Goal: Transaction & Acquisition: Purchase product/service

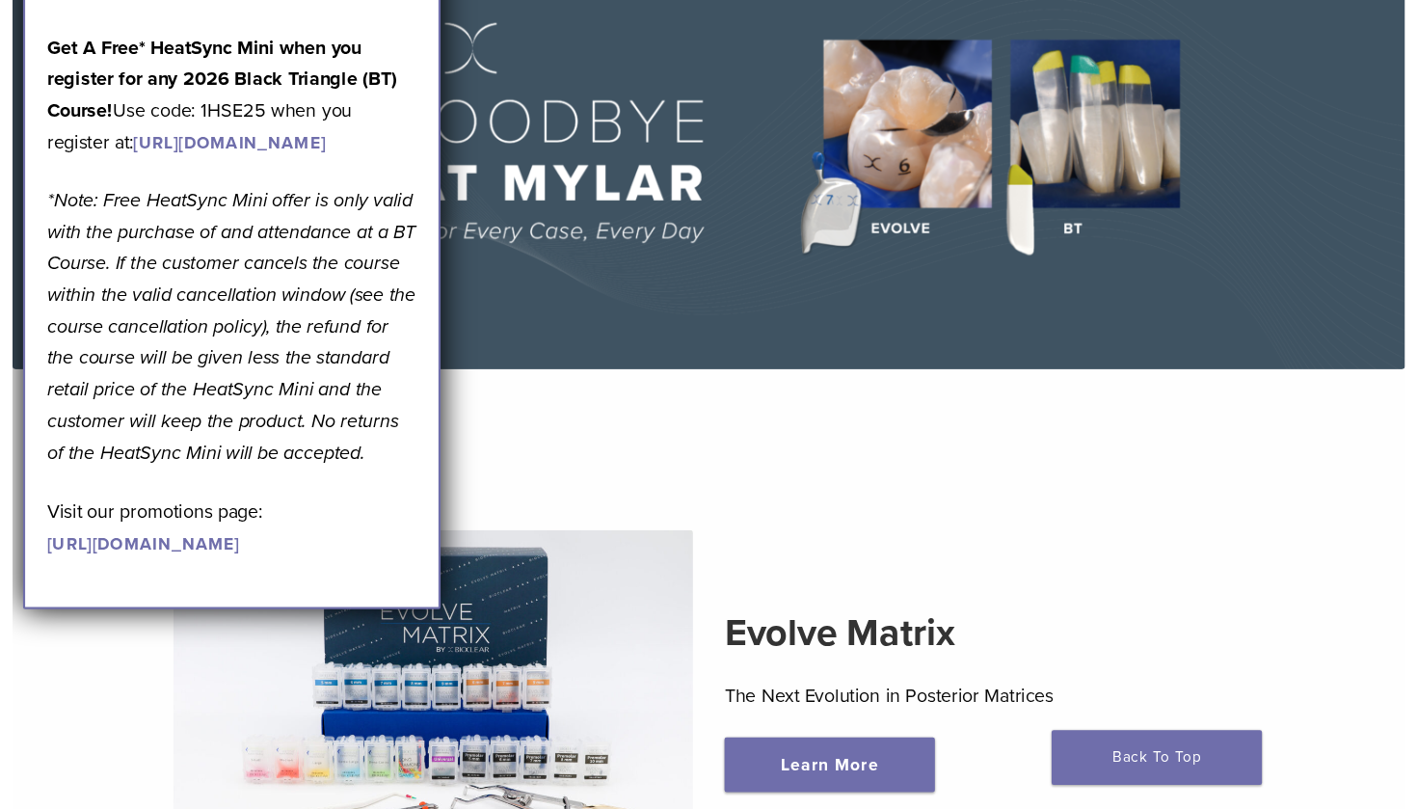
scroll to position [166, 0]
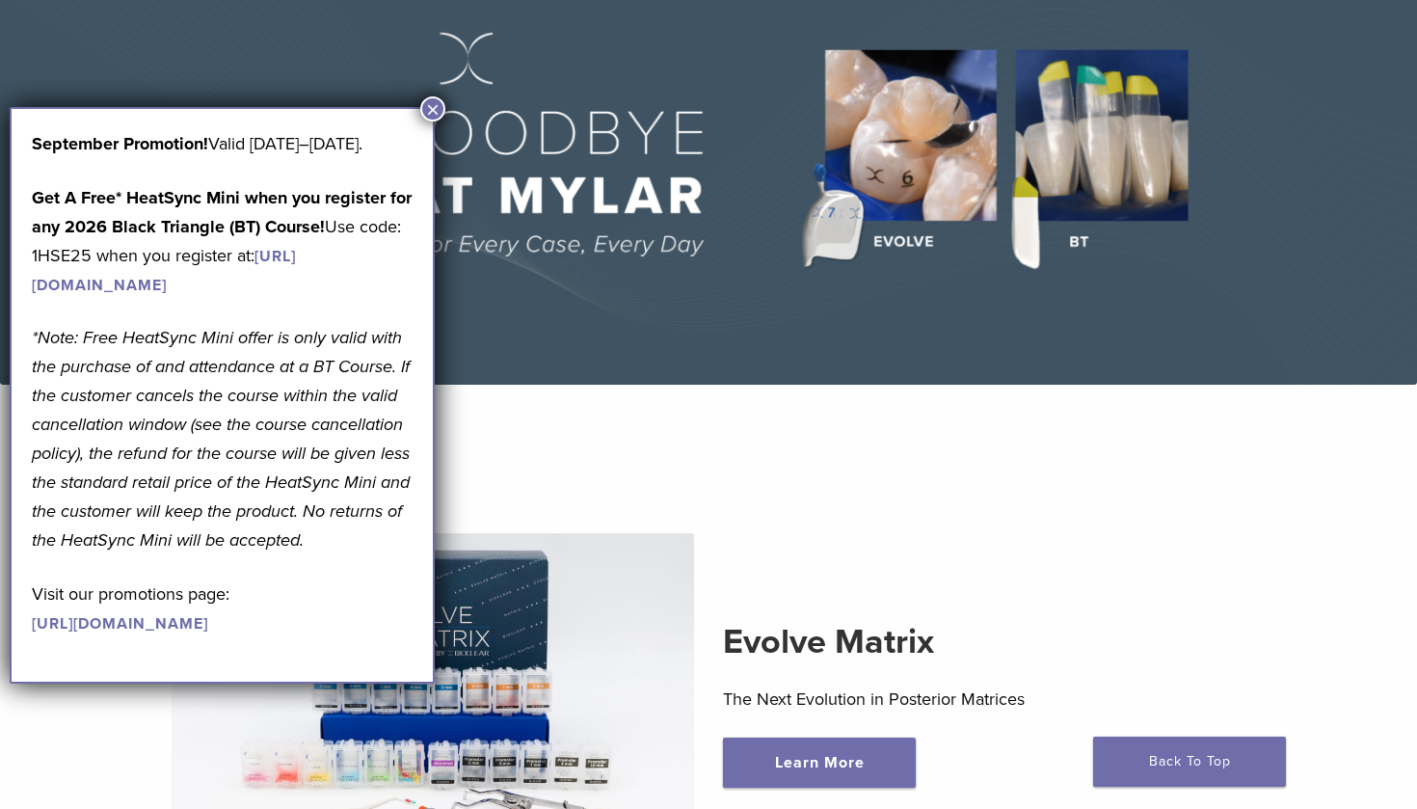
click at [830, 455] on section "Evolve Matrix The Next Evolution in Posterior Matrices Learn More" at bounding box center [708, 673] width 1417 height 526
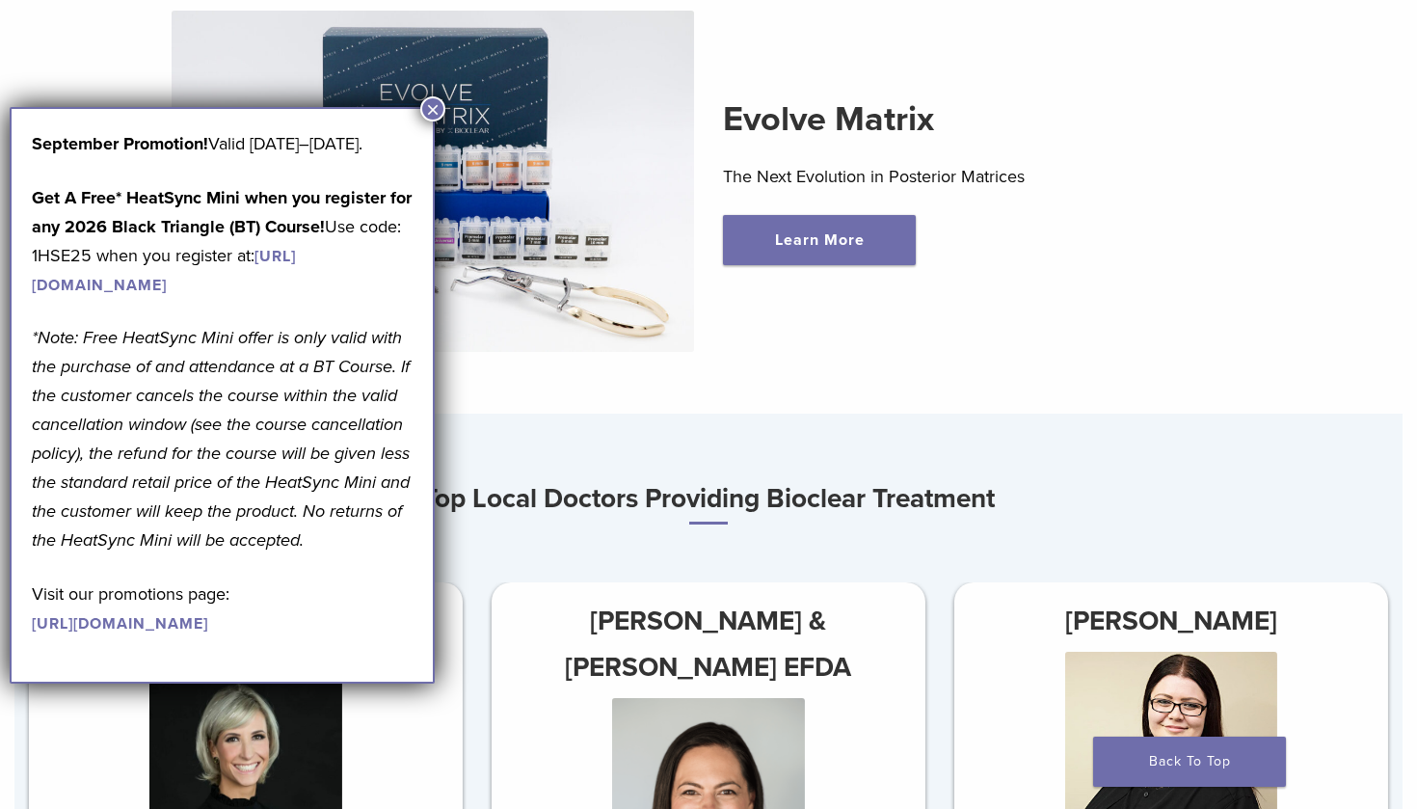
scroll to position [699, 0]
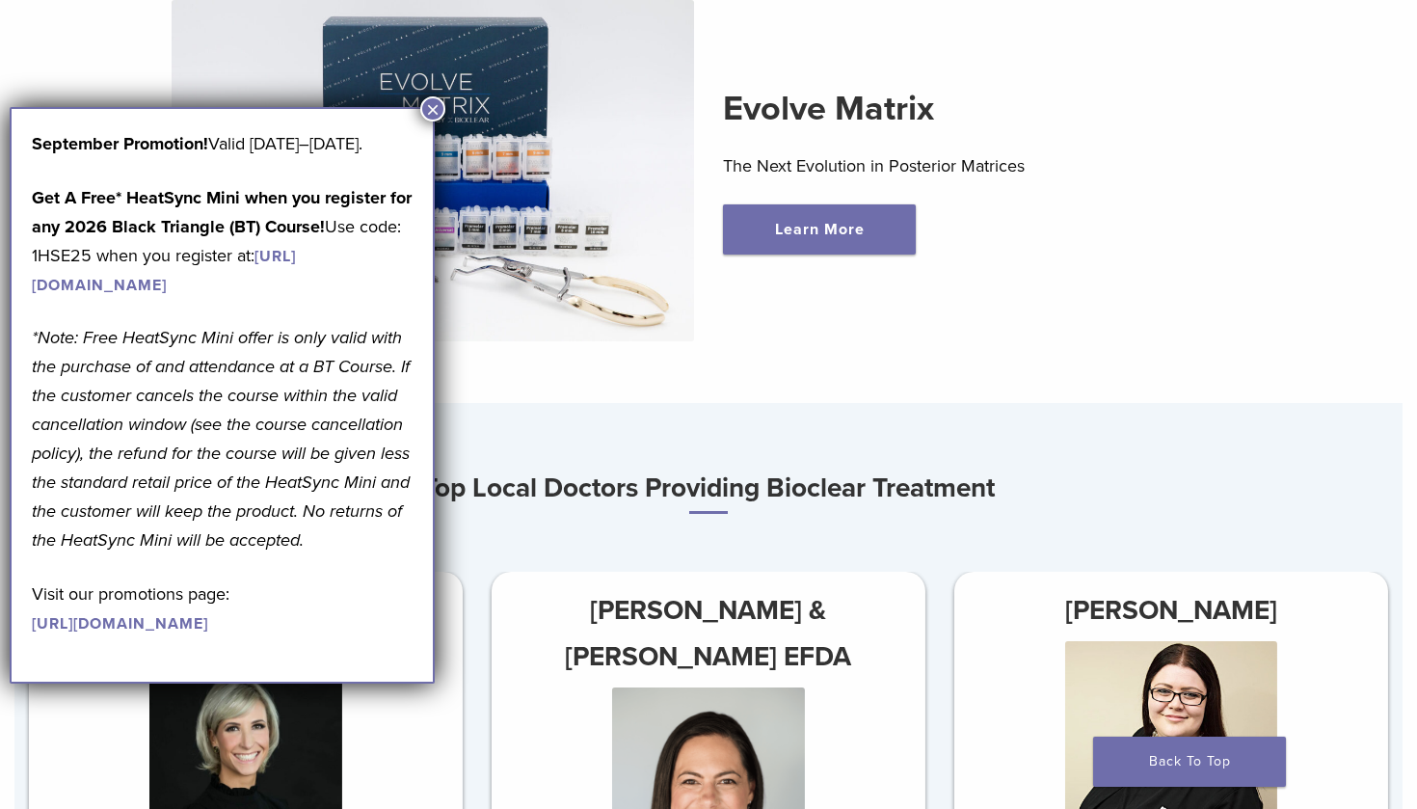
click at [426, 108] on button "×" at bounding box center [432, 108] width 25 height 25
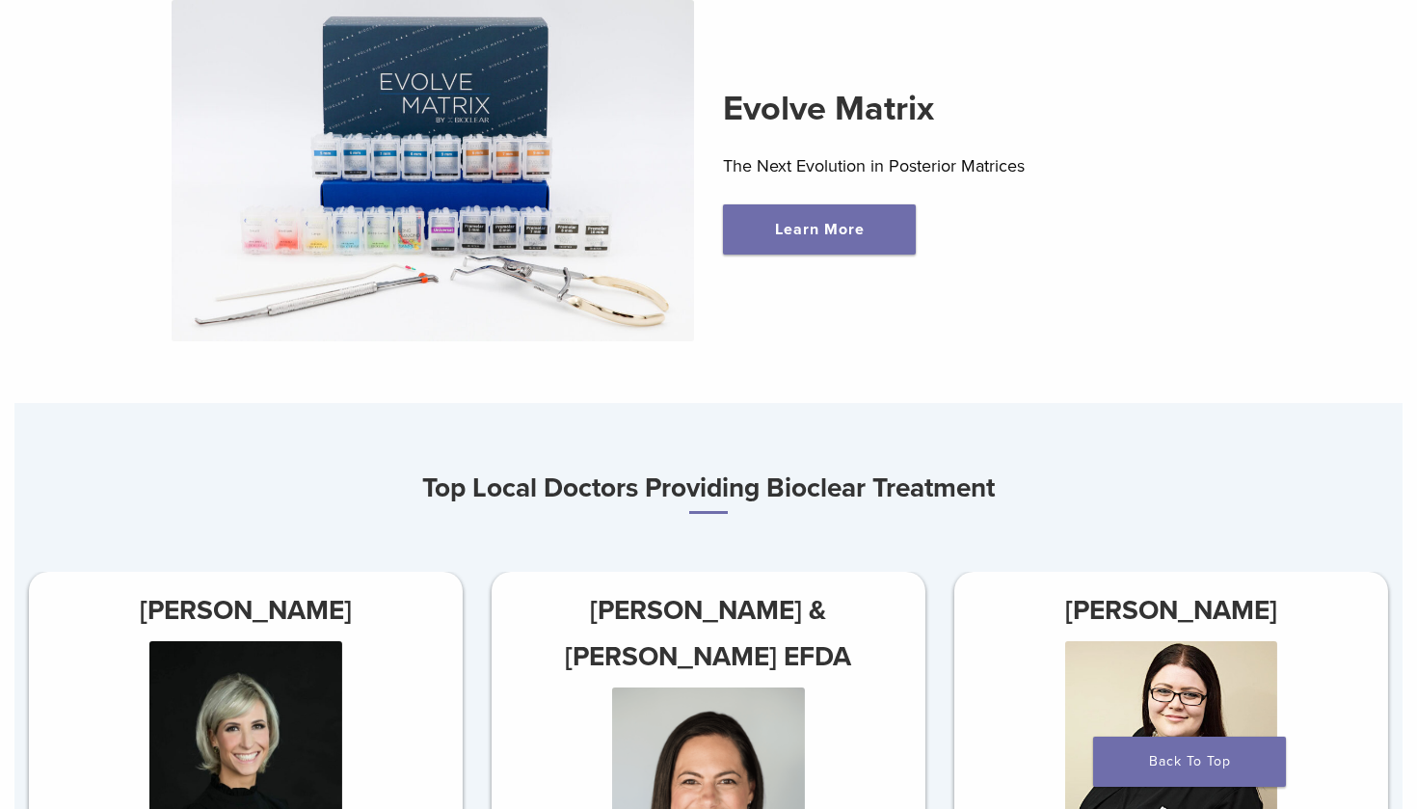
click at [1102, 326] on div "Evolve Matrix The Next Evolution in Posterior Matrices Learn More" at bounding box center [708, 171] width 1324 height 434
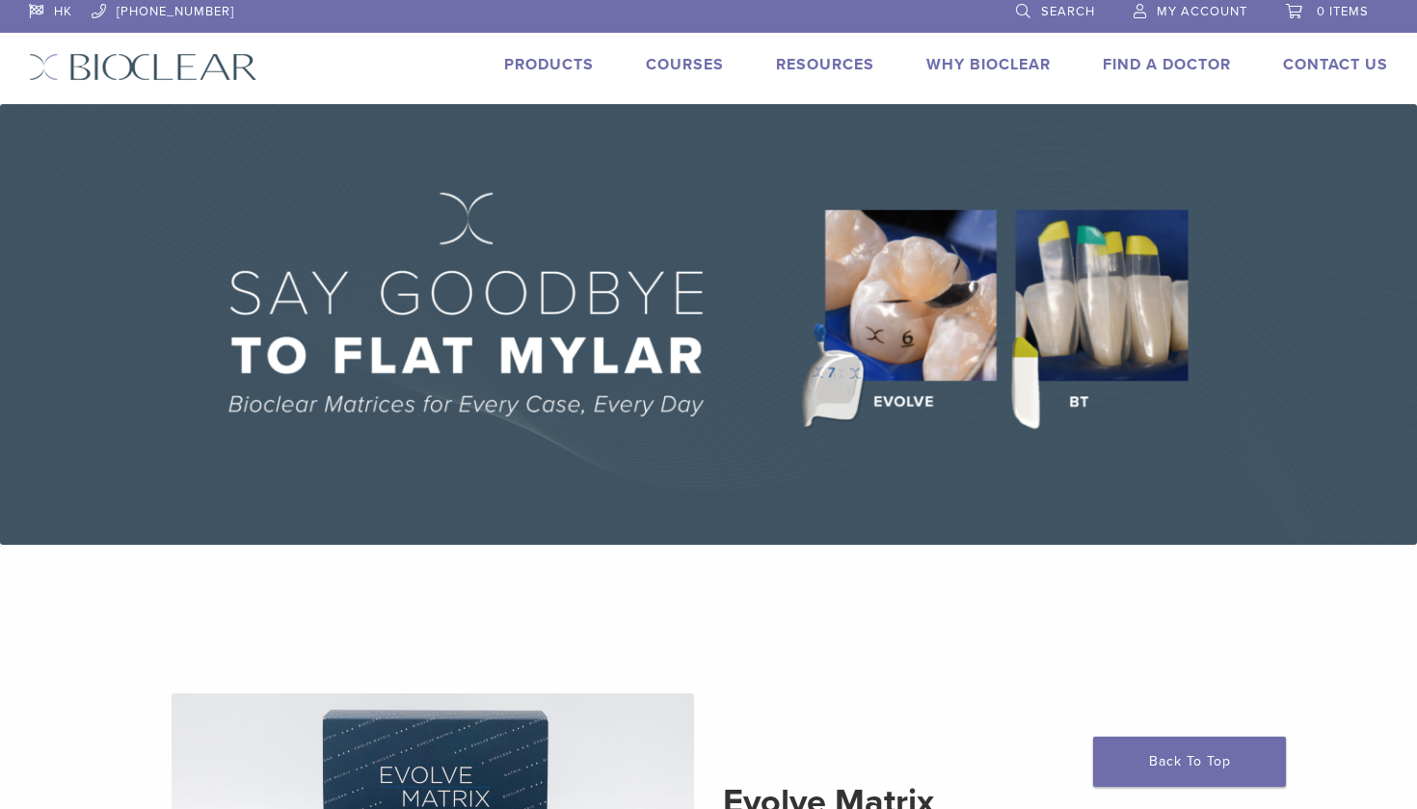
scroll to position [-1, 0]
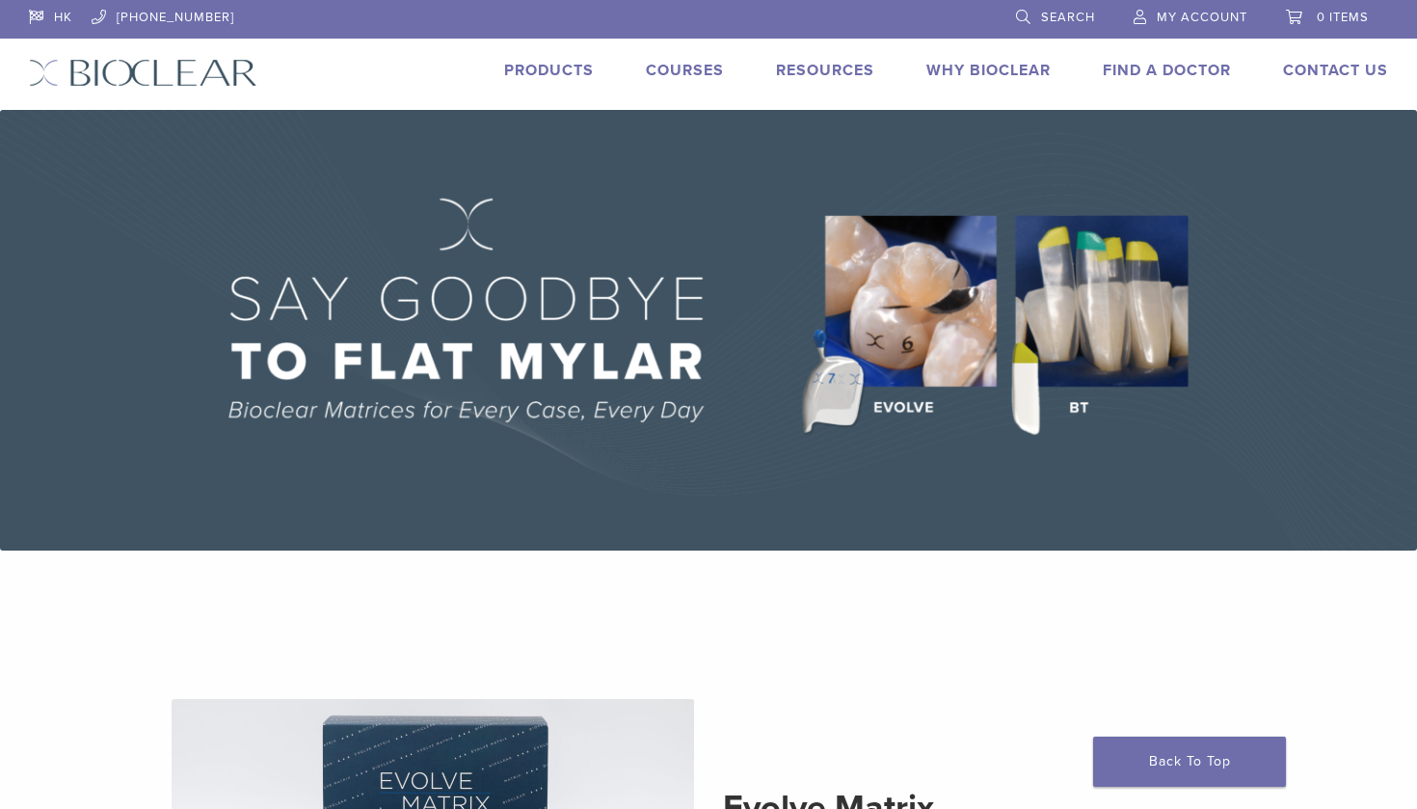
click at [570, 67] on link "Products" at bounding box center [549, 70] width 90 height 19
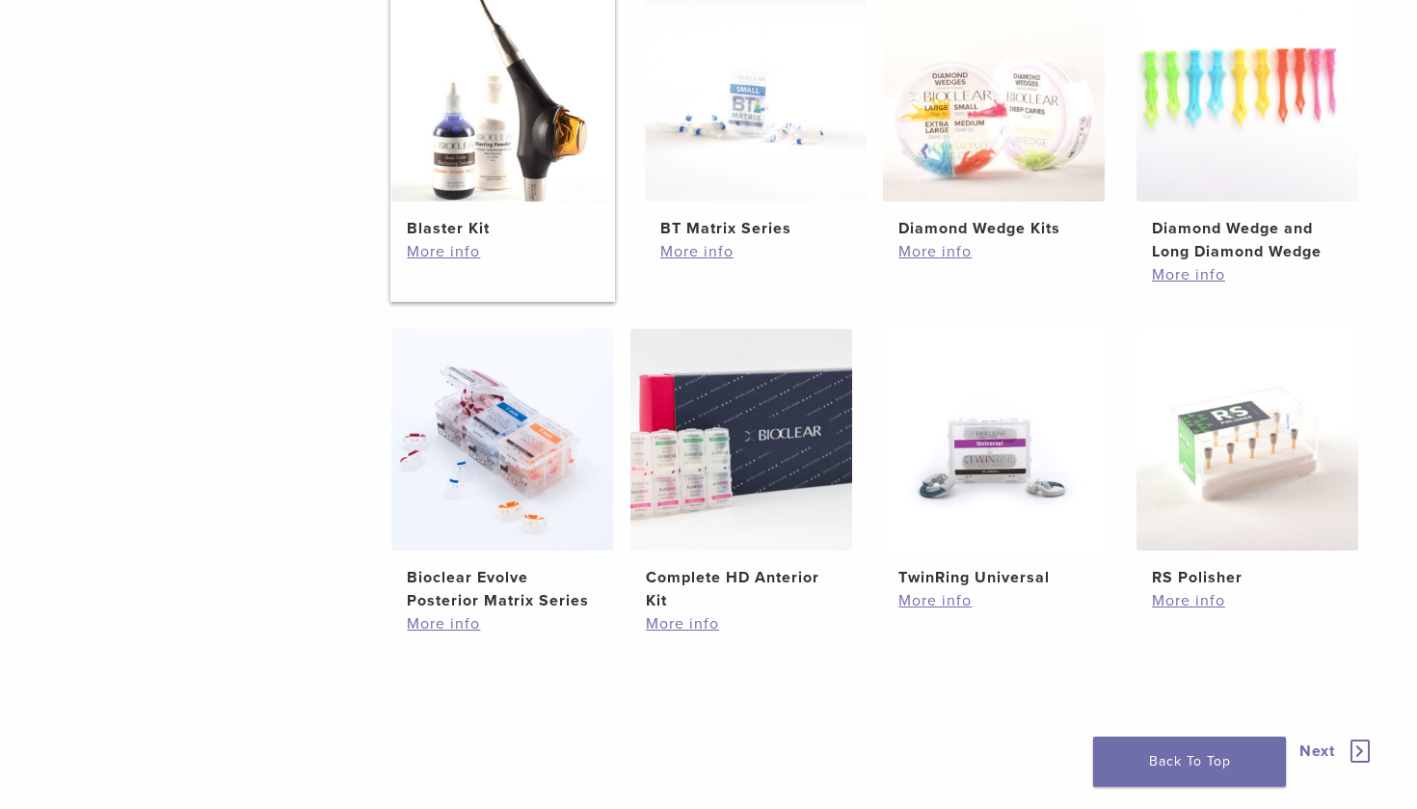
scroll to position [1179, 0]
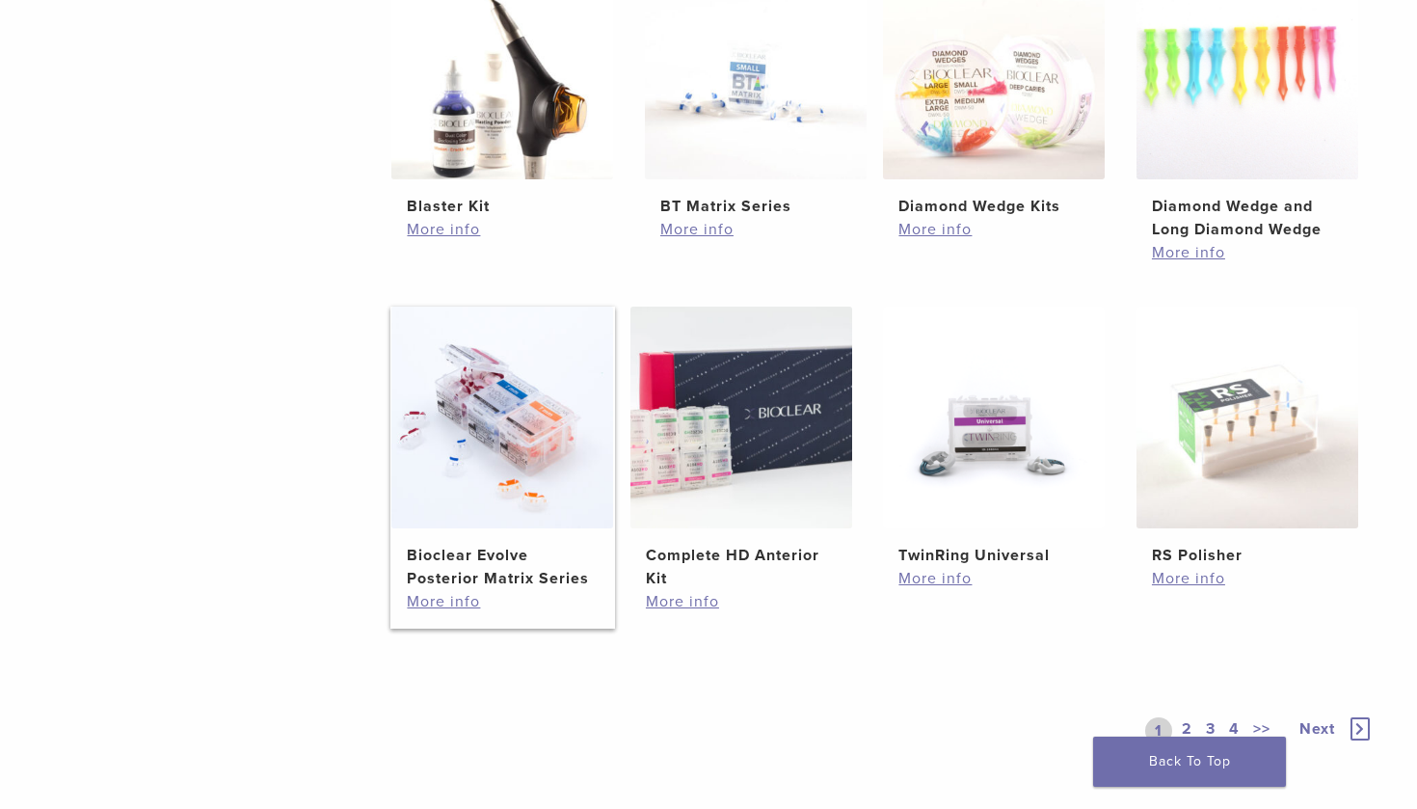
click at [476, 457] on img at bounding box center [502, 417] width 222 height 222
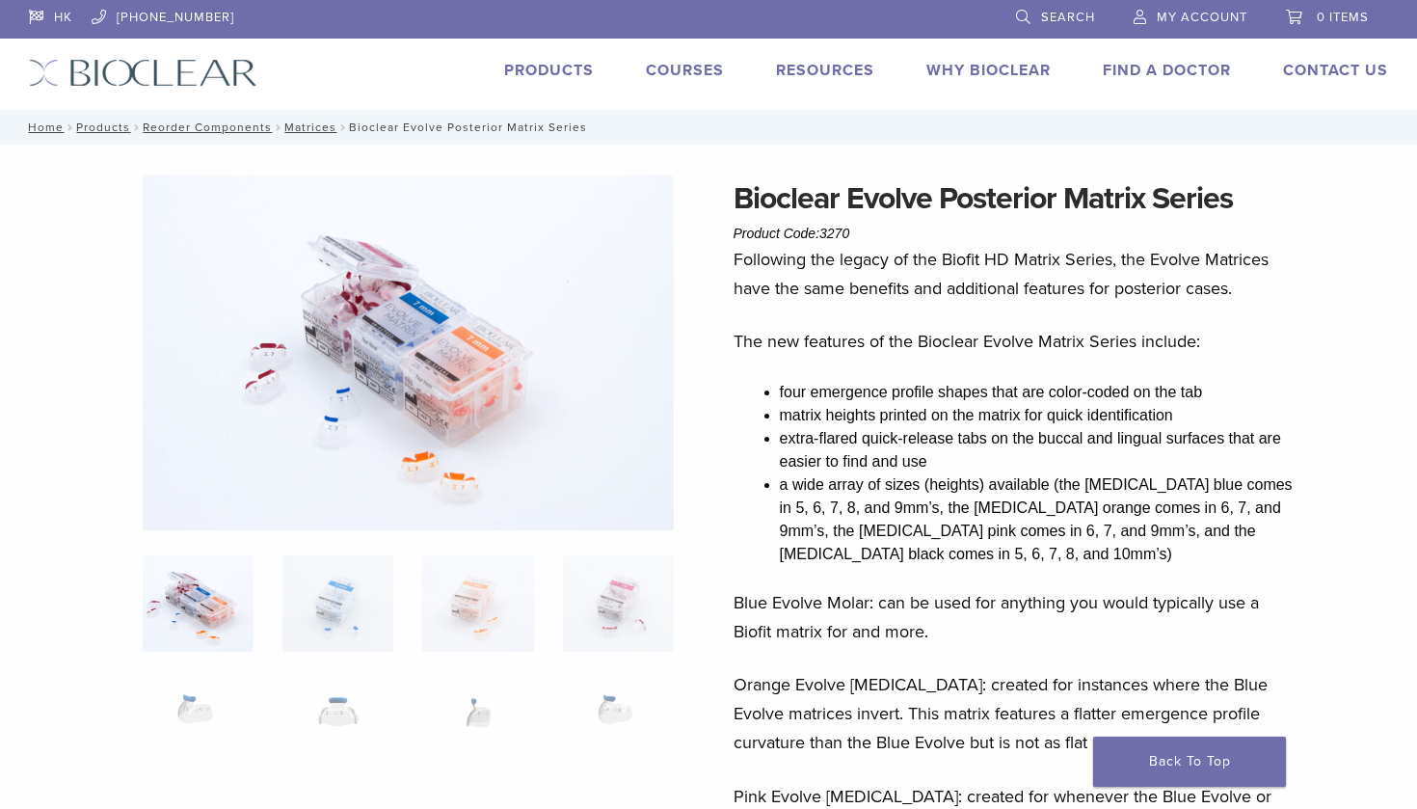
click at [479, 488] on img at bounding box center [409, 352] width 532 height 355
click at [492, 702] on img at bounding box center [477, 725] width 111 height 96
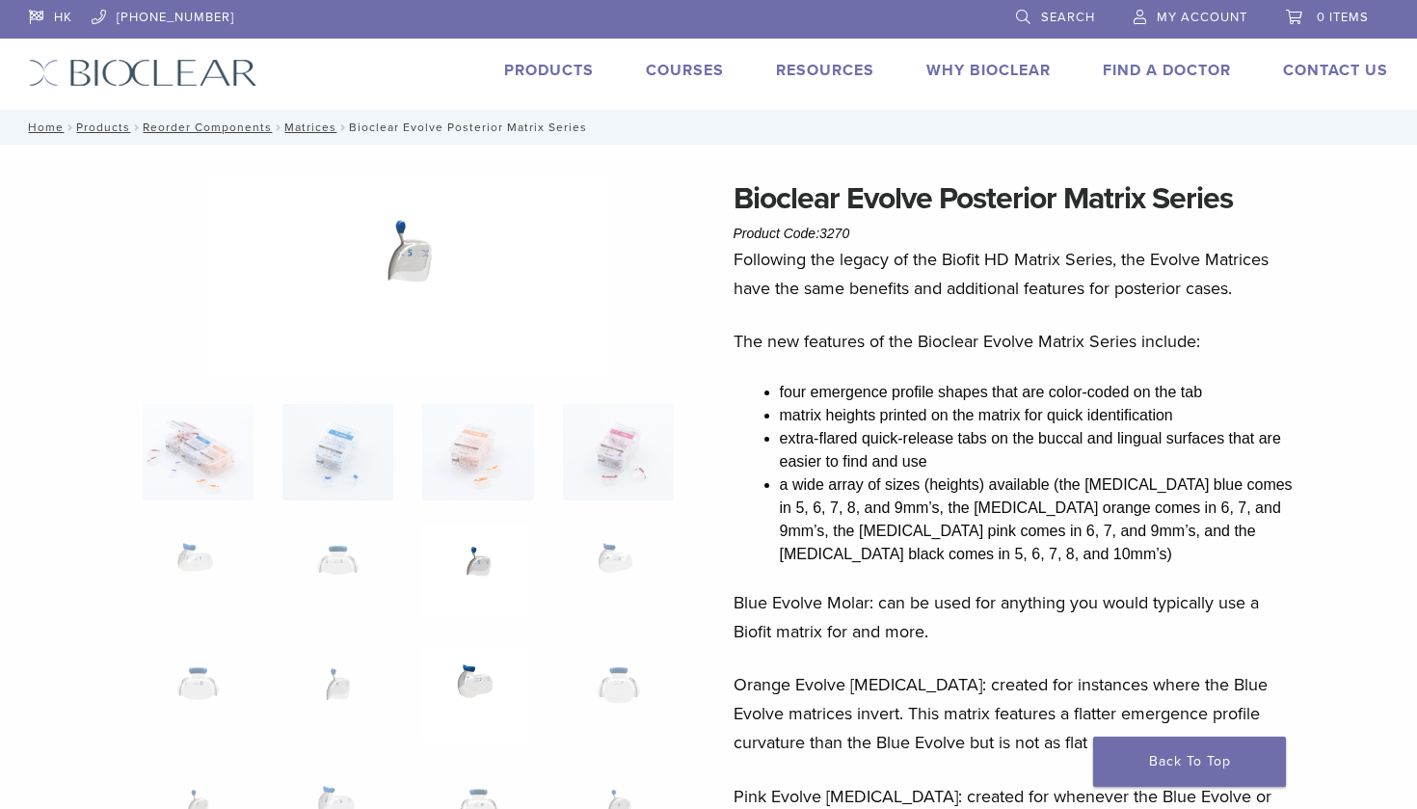
click at [493, 678] on img at bounding box center [477, 695] width 111 height 96
